Goal: Information Seeking & Learning: Check status

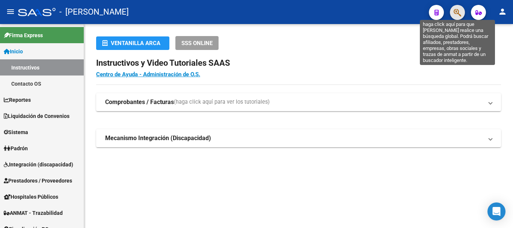
click at [457, 14] on icon "button" at bounding box center [457, 12] width 8 height 9
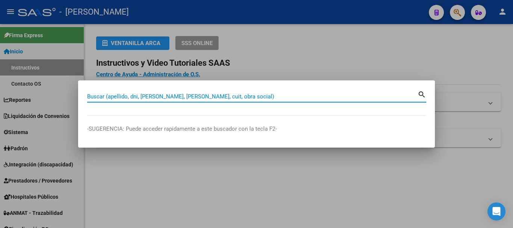
paste input "27431791043"
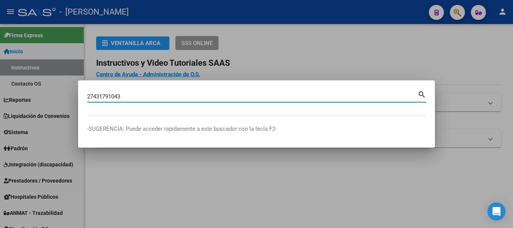
type input "27431791043"
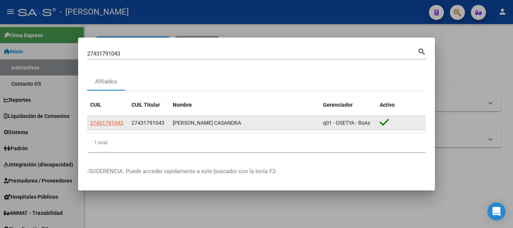
click at [112, 119] on app-link-go-to "27431791043" at bounding box center [106, 123] width 33 height 9
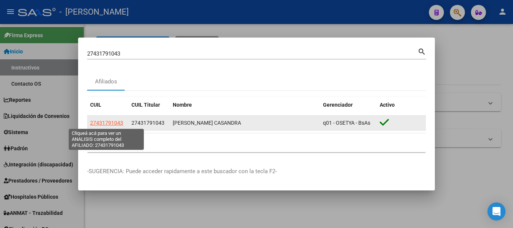
click at [117, 124] on span "27431791043" at bounding box center [106, 123] width 33 height 6
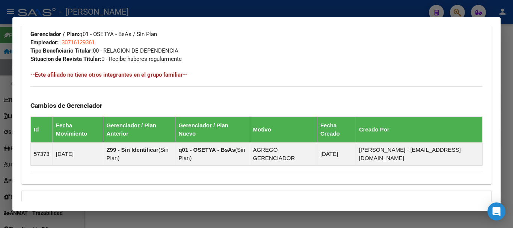
scroll to position [477, 0]
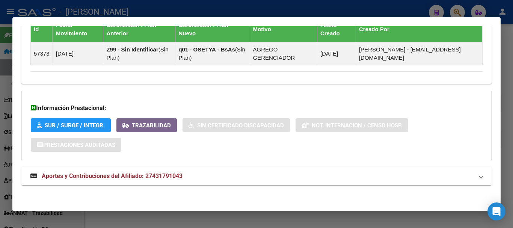
click at [171, 174] on span "Aportes y Contribuciones del Afiliado: 27431791043" at bounding box center [112, 175] width 141 height 7
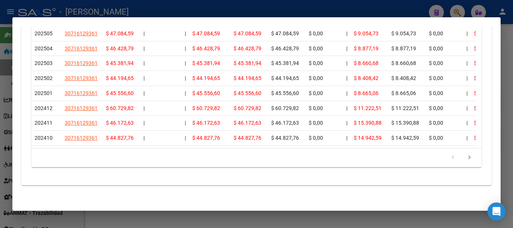
scroll to position [849, 0]
click at [464, 163] on li at bounding box center [469, 157] width 17 height 13
click at [464, 157] on icon "go to next page" at bounding box center [469, 158] width 10 height 9
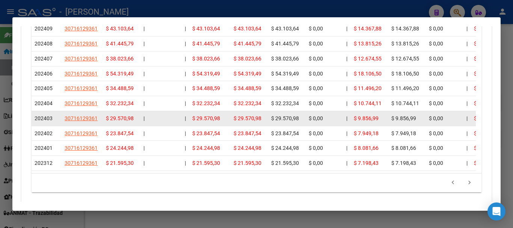
scroll to position [811, 0]
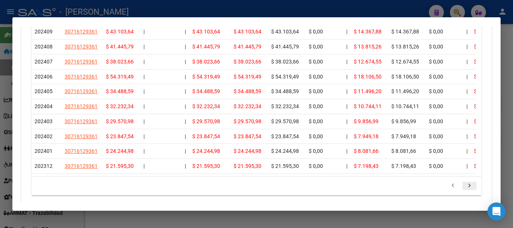
click at [464, 191] on icon "go to next page" at bounding box center [469, 186] width 10 height 9
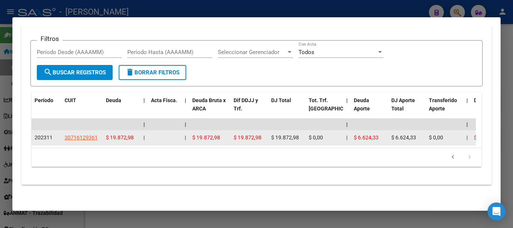
drag, startPoint x: 124, startPoint y: 132, endPoint x: 114, endPoint y: 129, distance: 9.9
click at [114, 134] on span "$ 19.872,98" at bounding box center [120, 137] width 28 height 6
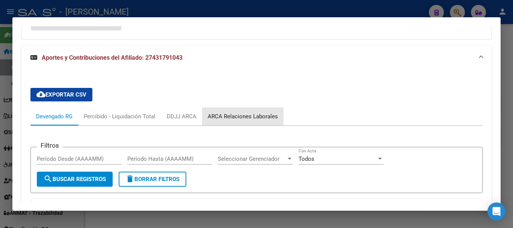
click at [266, 110] on div "ARCA Relaciones Laborales" at bounding box center [242, 116] width 81 height 18
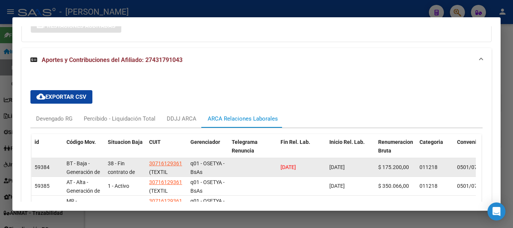
scroll to position [599, 0]
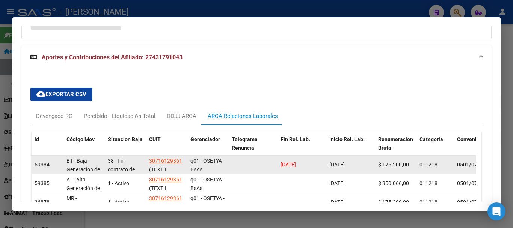
drag, startPoint x: 353, startPoint y: 162, endPoint x: 339, endPoint y: 162, distance: 14.6
click at [339, 162] on span "[DATE]" at bounding box center [336, 164] width 15 height 6
click at [345, 167] on span "[DATE]" at bounding box center [336, 164] width 15 height 6
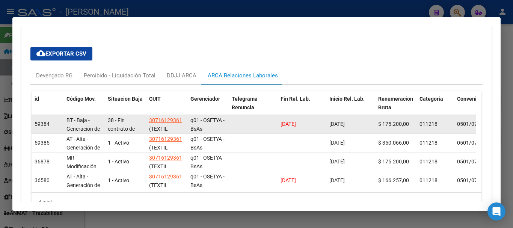
scroll to position [674, 0]
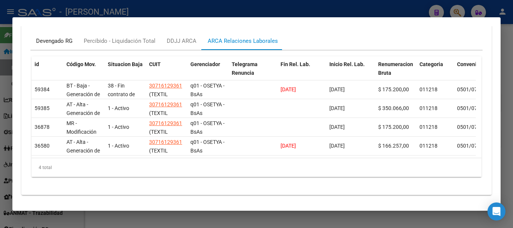
click at [69, 38] on div "Devengado RG" at bounding box center [54, 41] width 36 height 8
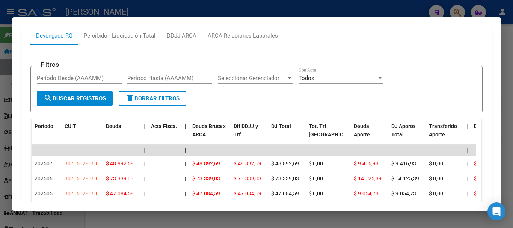
scroll to position [637, 0]
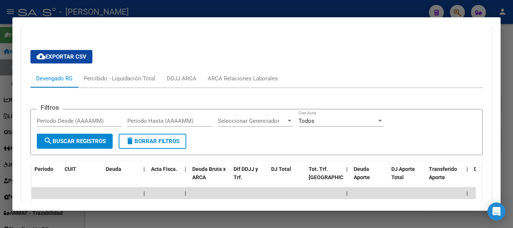
click at [0, 57] on div at bounding box center [256, 114] width 513 height 228
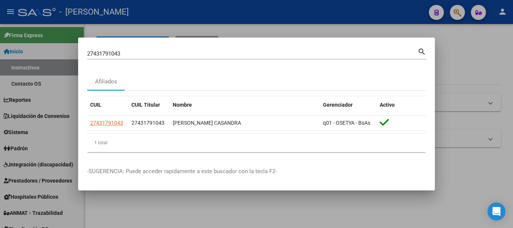
click at [167, 54] on input "27431791043" at bounding box center [252, 53] width 330 height 7
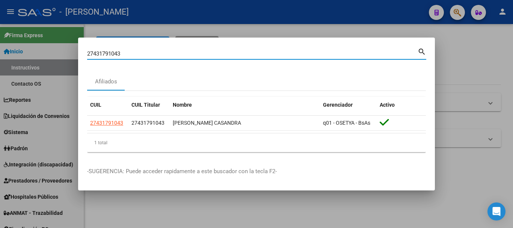
click at [167, 54] on input "27431791043" at bounding box center [252, 53] width 330 height 7
type input "20288742421"
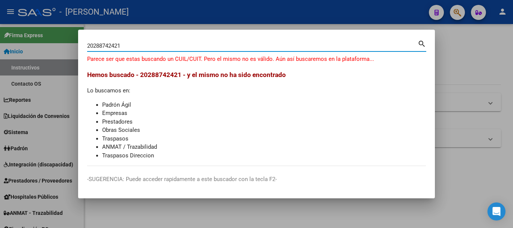
click at [163, 43] on input "20288742421" at bounding box center [252, 45] width 330 height 7
click at [163, 43] on input "20282449883" at bounding box center [252, 45] width 330 height 7
type input "2"
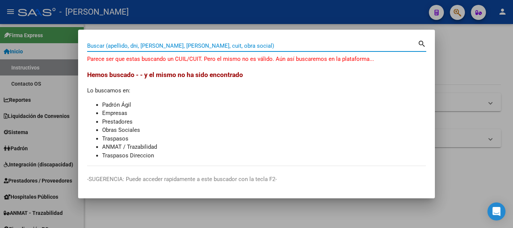
click at [164, 43] on input "Buscar (apellido, dni, [PERSON_NAME], [PERSON_NAME], cuit, obra social)" at bounding box center [252, 45] width 330 height 7
